Goal: Obtain resource: Obtain resource

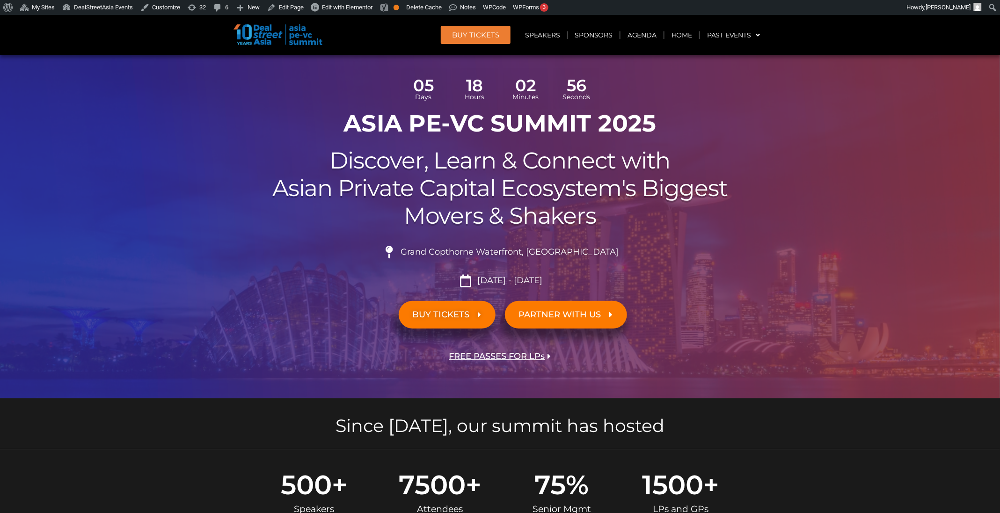
scroll to position [49, 0]
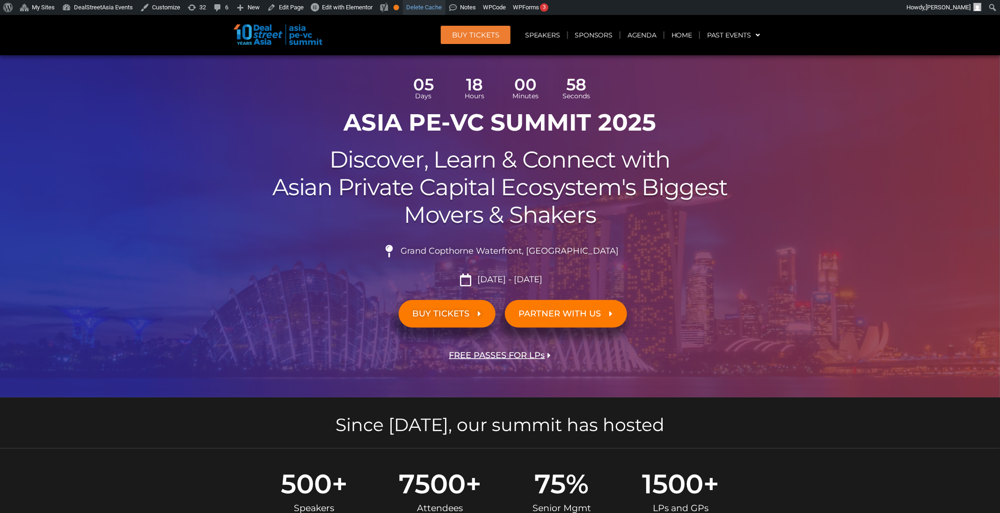
click at [429, 8] on link "Delete Cache" at bounding box center [424, 7] width 43 height 15
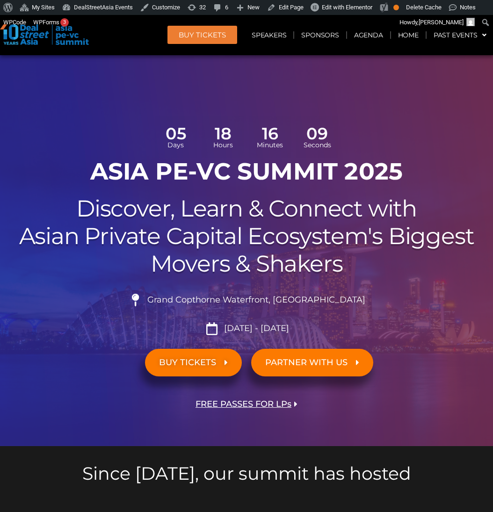
scroll to position [3064, 0]
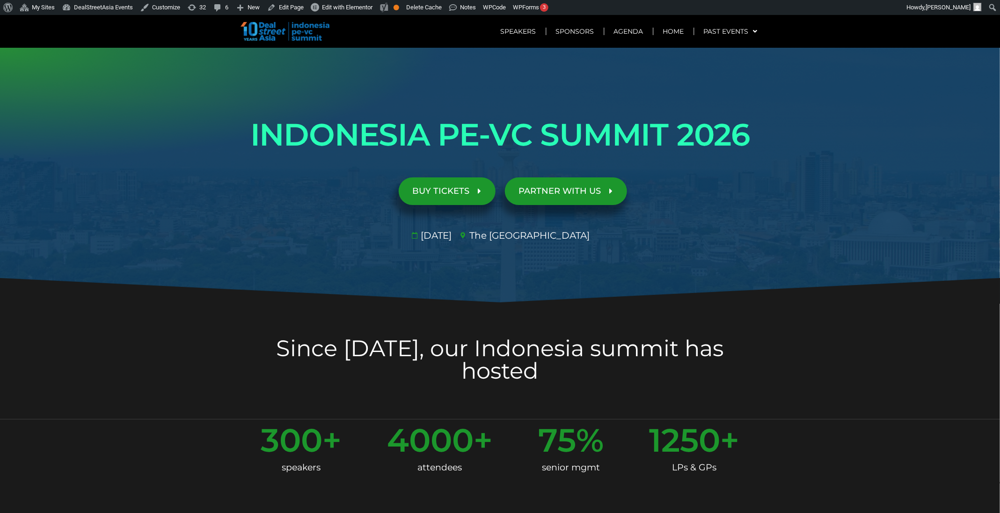
click at [464, 191] on span "BUY TICKETS" at bounding box center [441, 191] width 57 height 9
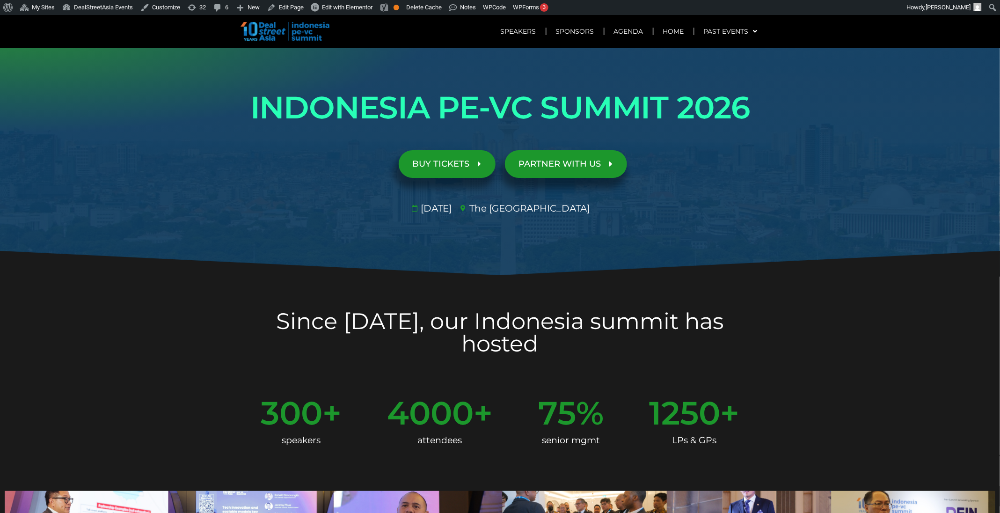
scroll to position [30, 0]
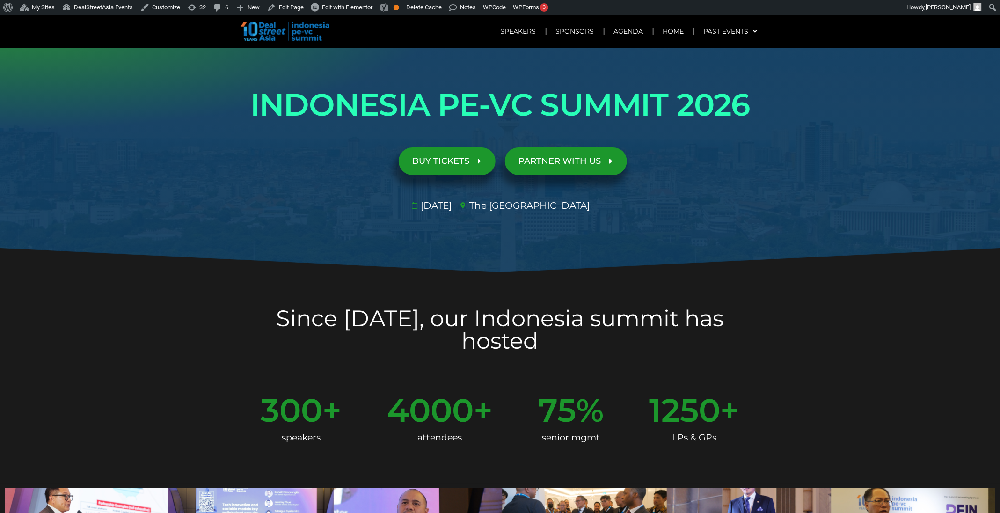
click at [472, 154] on link "BUY TICKETS" at bounding box center [447, 161] width 97 height 28
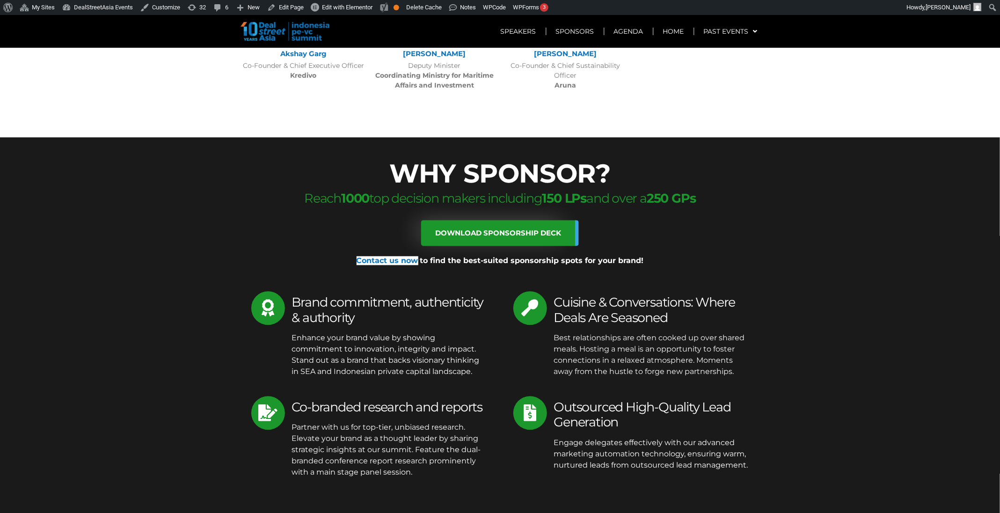
scroll to position [2972, 0]
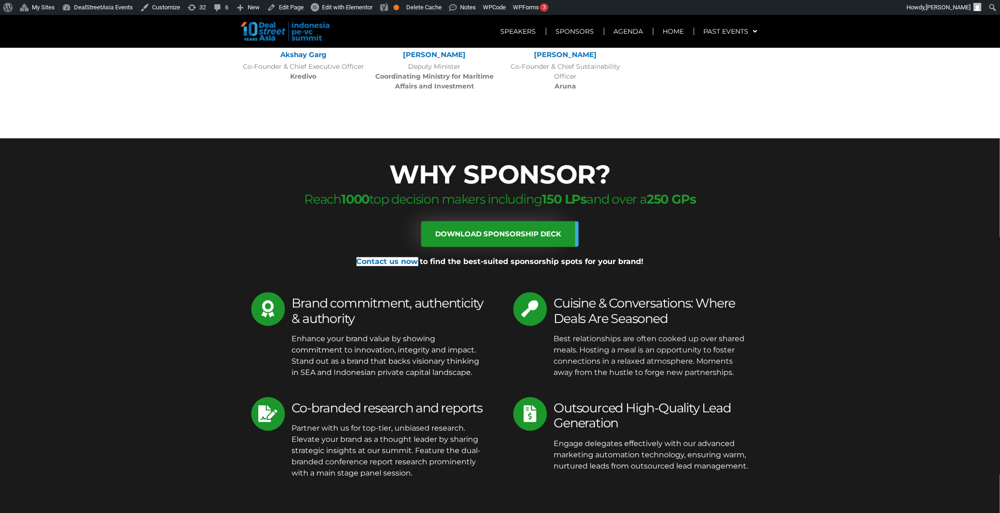
click at [484, 221] on link "Download sponsorship deck" at bounding box center [500, 234] width 158 height 26
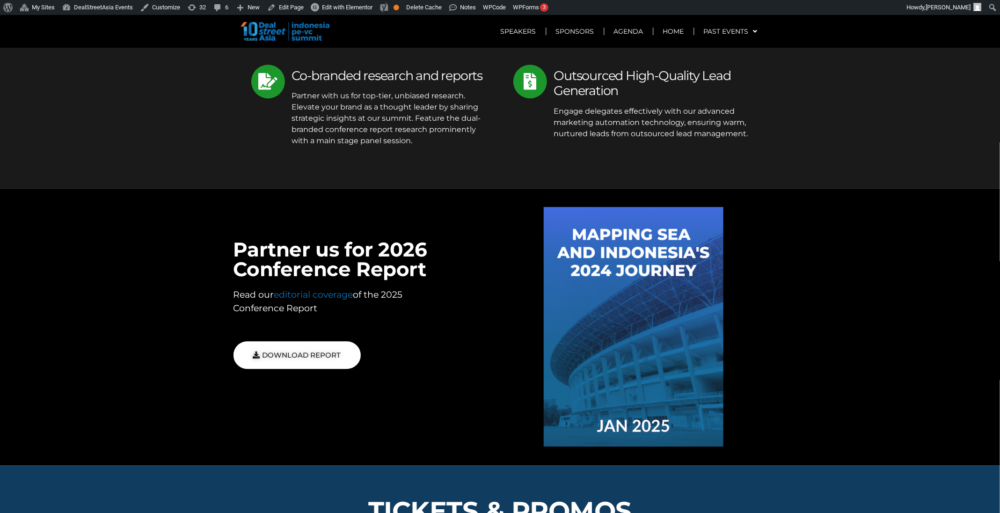
scroll to position [3305, 0]
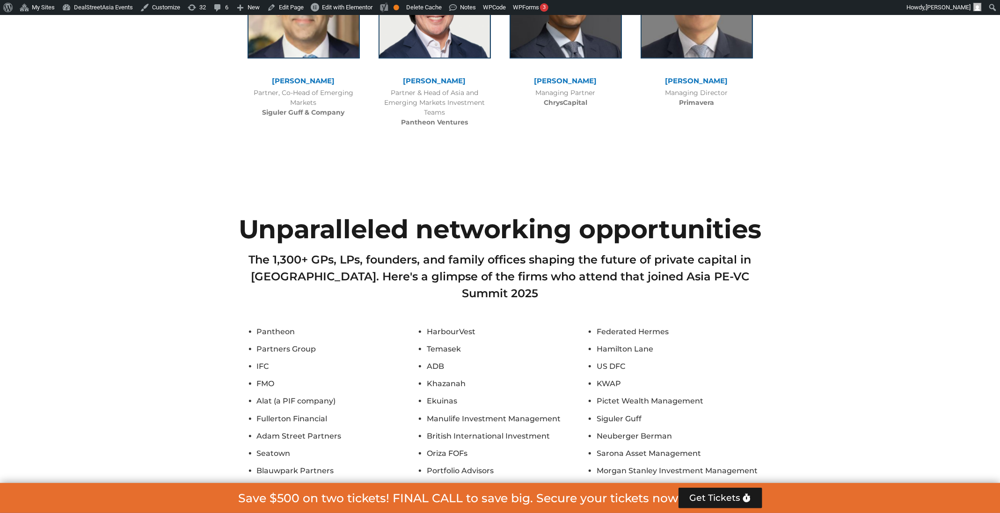
scroll to position [3750, 0]
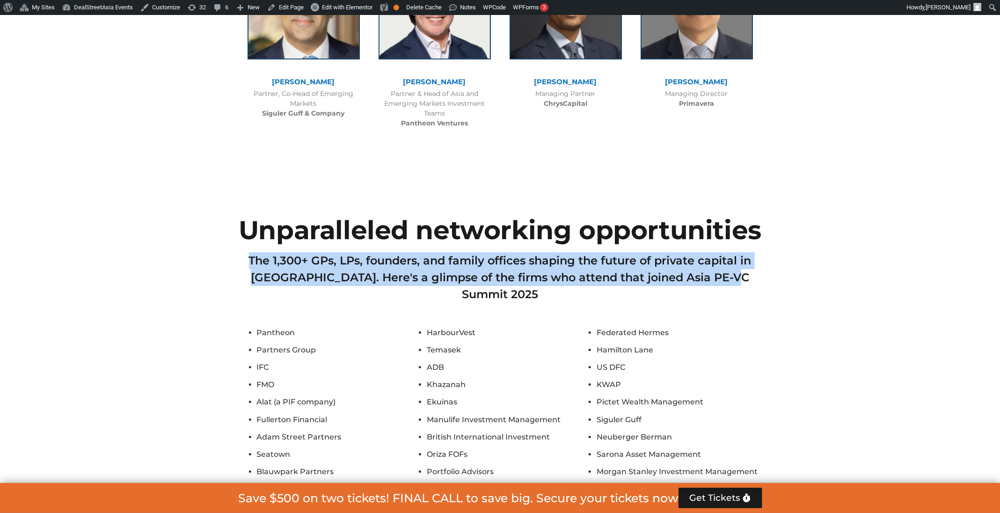
drag, startPoint x: 244, startPoint y: 220, endPoint x: 760, endPoint y: 241, distance: 516.4
click at [760, 252] on h2 "The 1,300+ GPs, LPs, founders, and family offices shaping the future of private…" at bounding box center [500, 277] width 524 height 51
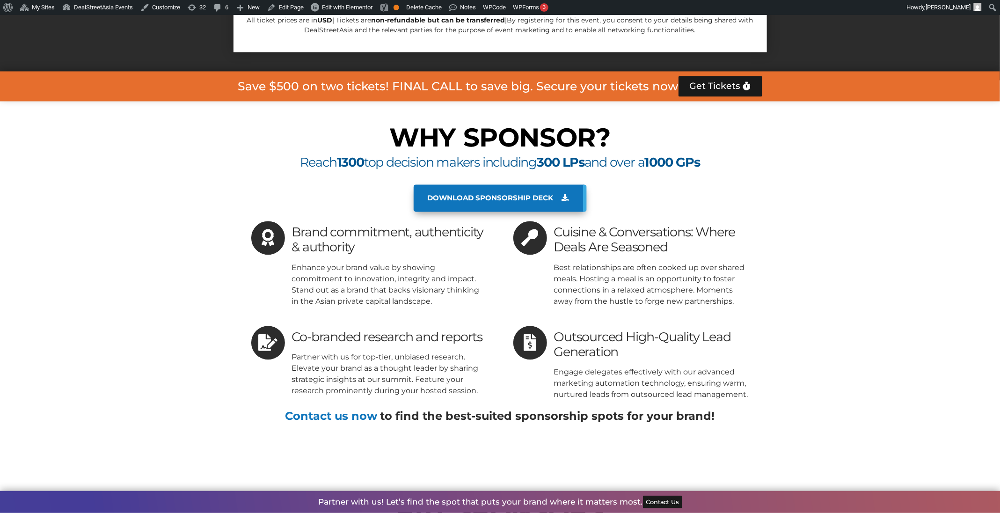
scroll to position [5028, 0]
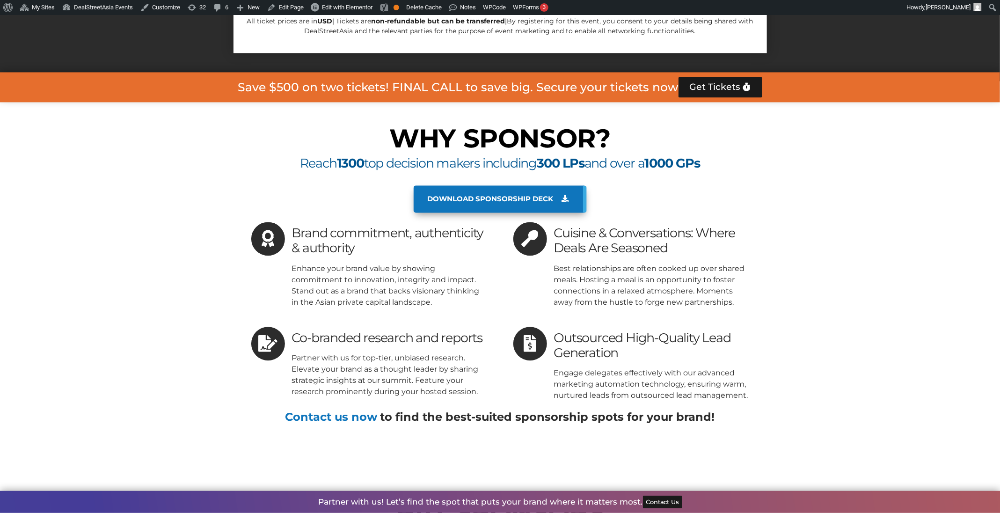
click at [529, 195] on span "Download sponsorship deck" at bounding box center [491, 199] width 126 height 8
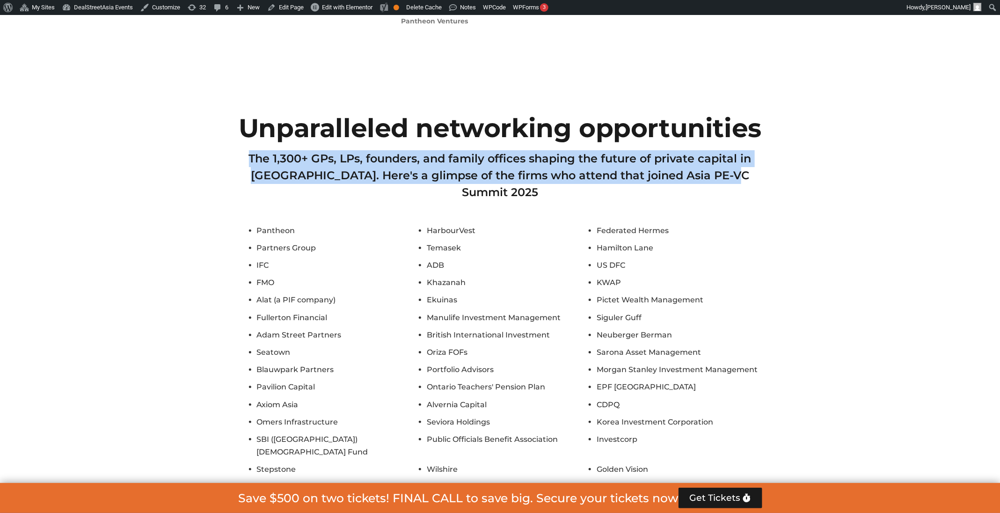
scroll to position [3851, 0]
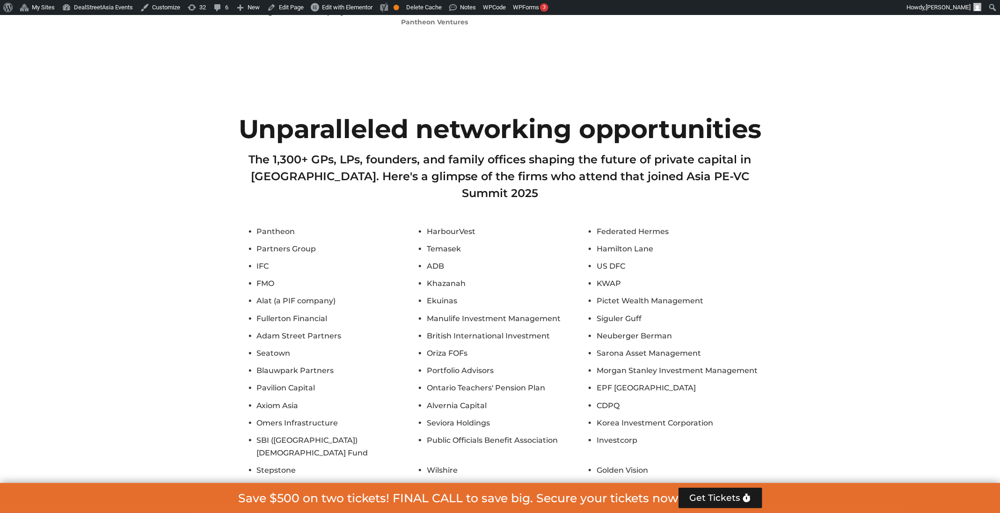
click at [503, 116] on h2 "Unparalleled networking opportunities" at bounding box center [500, 129] width 524 height 26
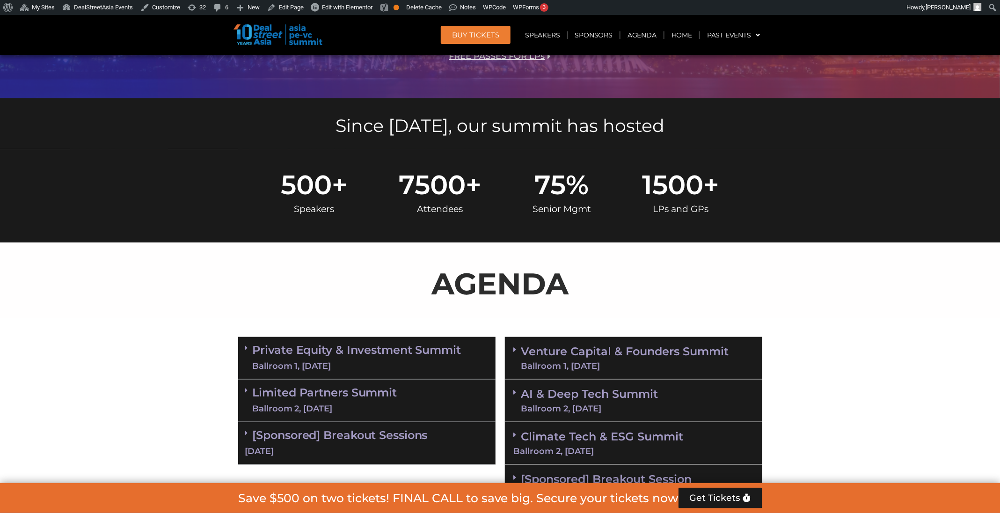
scroll to position [377, 0]
